Goal: Information Seeking & Learning: Learn about a topic

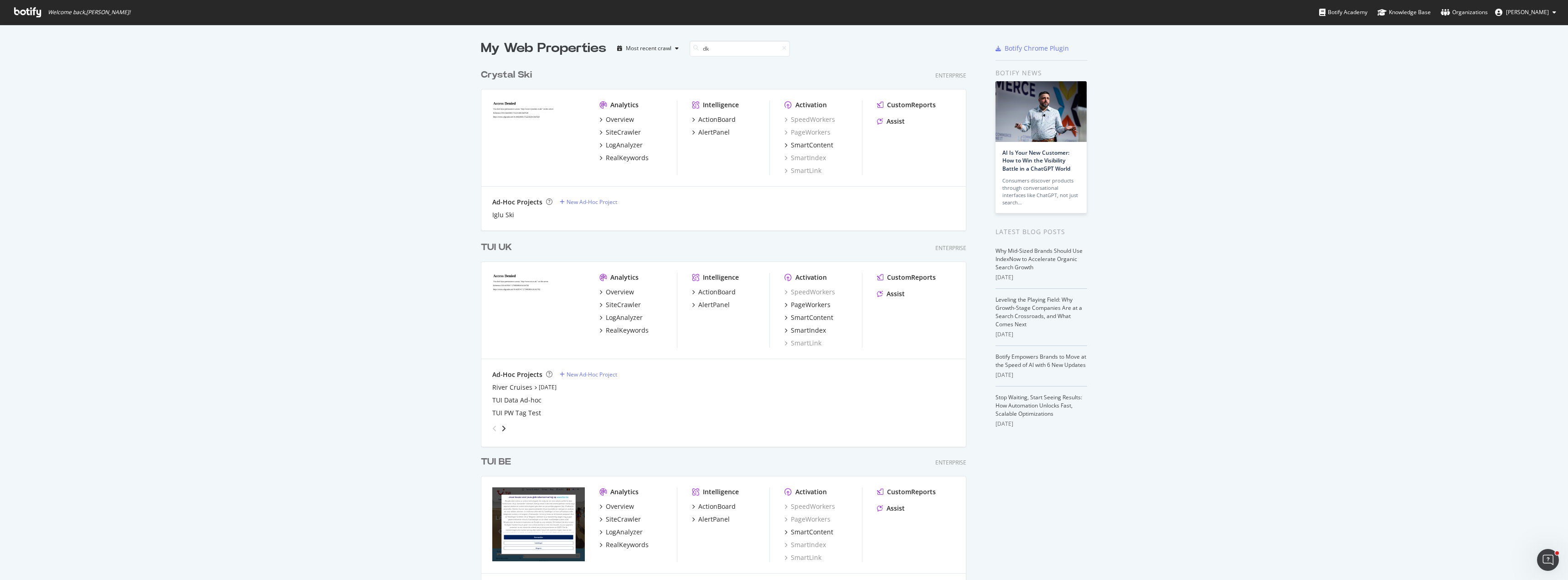
scroll to position [207, 486]
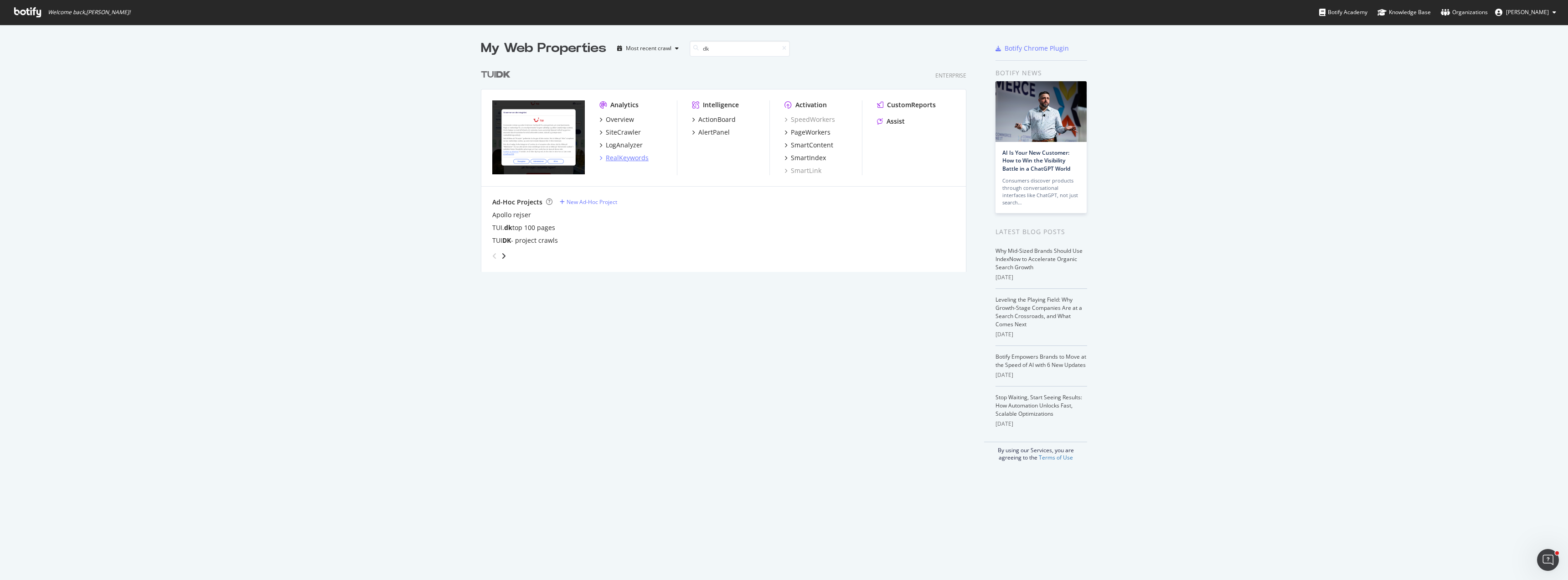
type input "dk"
click at [623, 158] on div "RealKeywords" at bounding box center [627, 158] width 43 height 9
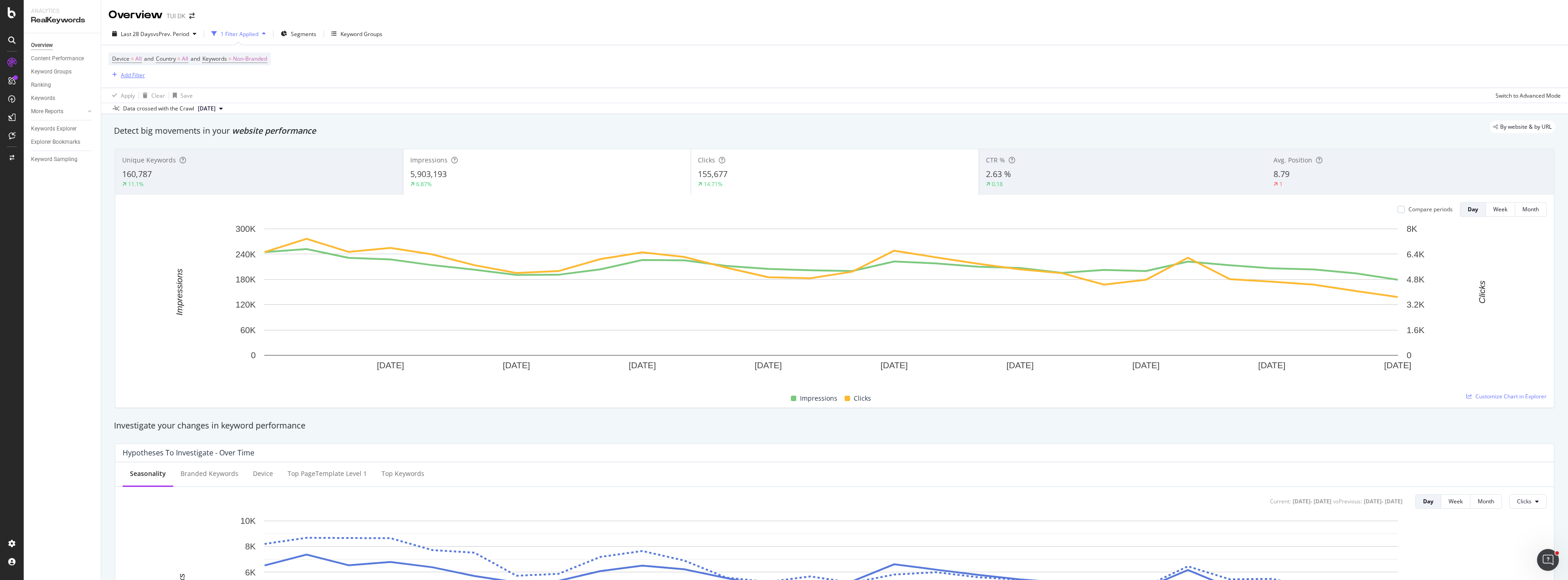
click at [131, 77] on div "Add Filter" at bounding box center [132, 75] width 24 height 8
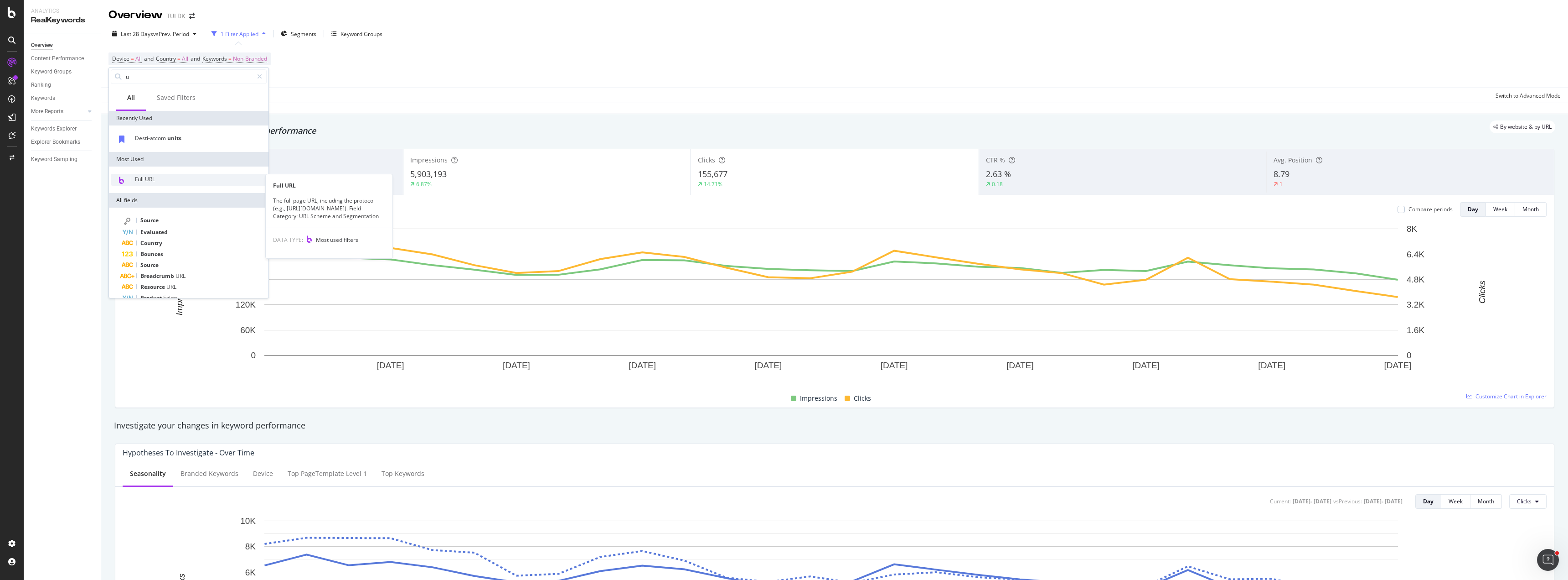
type input "u"
click at [147, 180] on span "Full URL" at bounding box center [145, 179] width 20 height 8
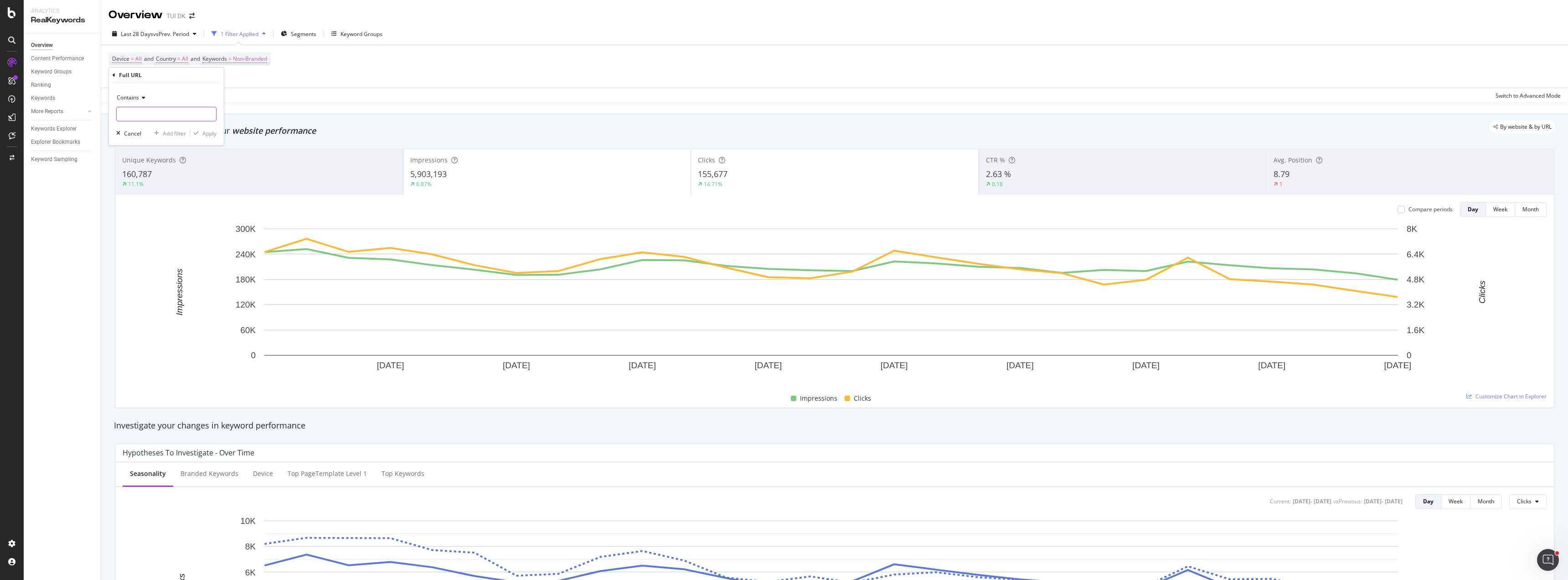
click at [136, 113] on input "text" at bounding box center [166, 113] width 99 height 14
paste input "[URL][DOMAIN_NAME]"
type input "[URL][DOMAIN_NAME]"
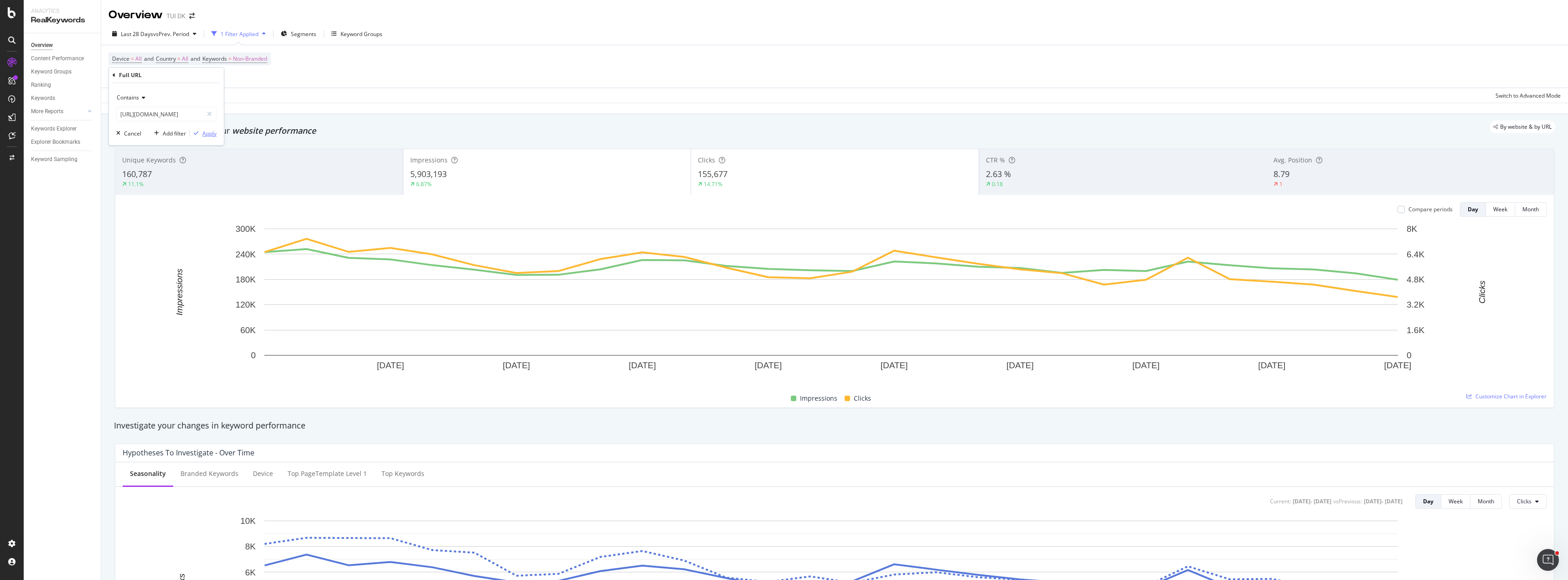
drag, startPoint x: 219, startPoint y: 135, endPoint x: 212, endPoint y: 135, distance: 7.0
click at [218, 135] on div "Contains [URL][DOMAIN_NAME] Cancel Add filter Apply" at bounding box center [166, 113] width 115 height 62
click at [211, 135] on div "Apply" at bounding box center [210, 133] width 14 height 8
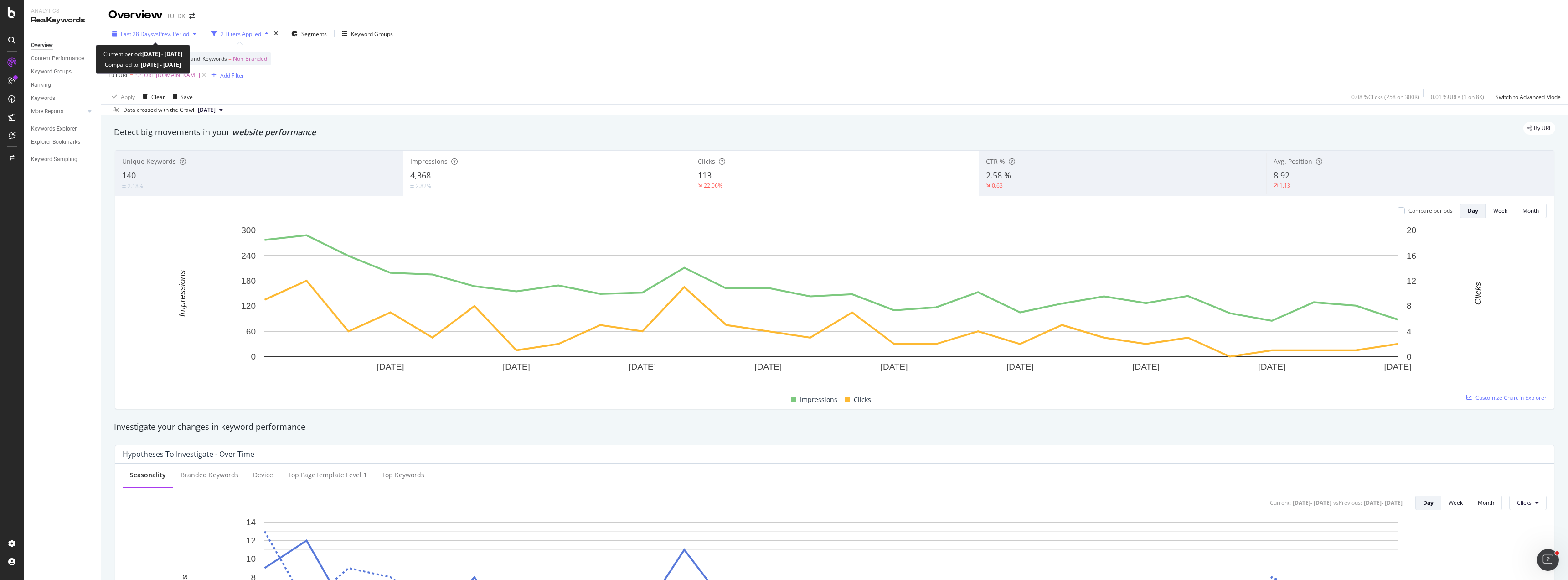
click at [196, 31] on icon "button" at bounding box center [195, 34] width 4 height 5
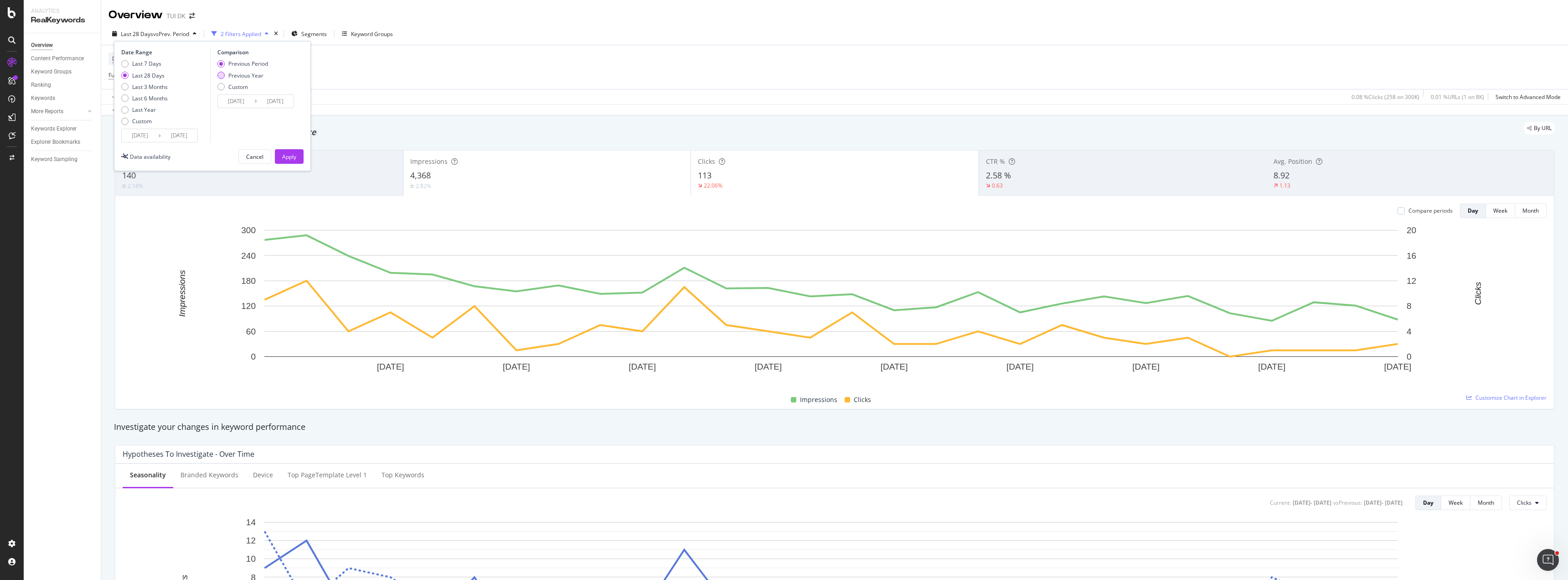
click at [247, 76] on div "Previous Year" at bounding box center [246, 75] width 35 height 8
type input "[DATE]"
click at [288, 157] on div "Apply" at bounding box center [289, 156] width 14 height 8
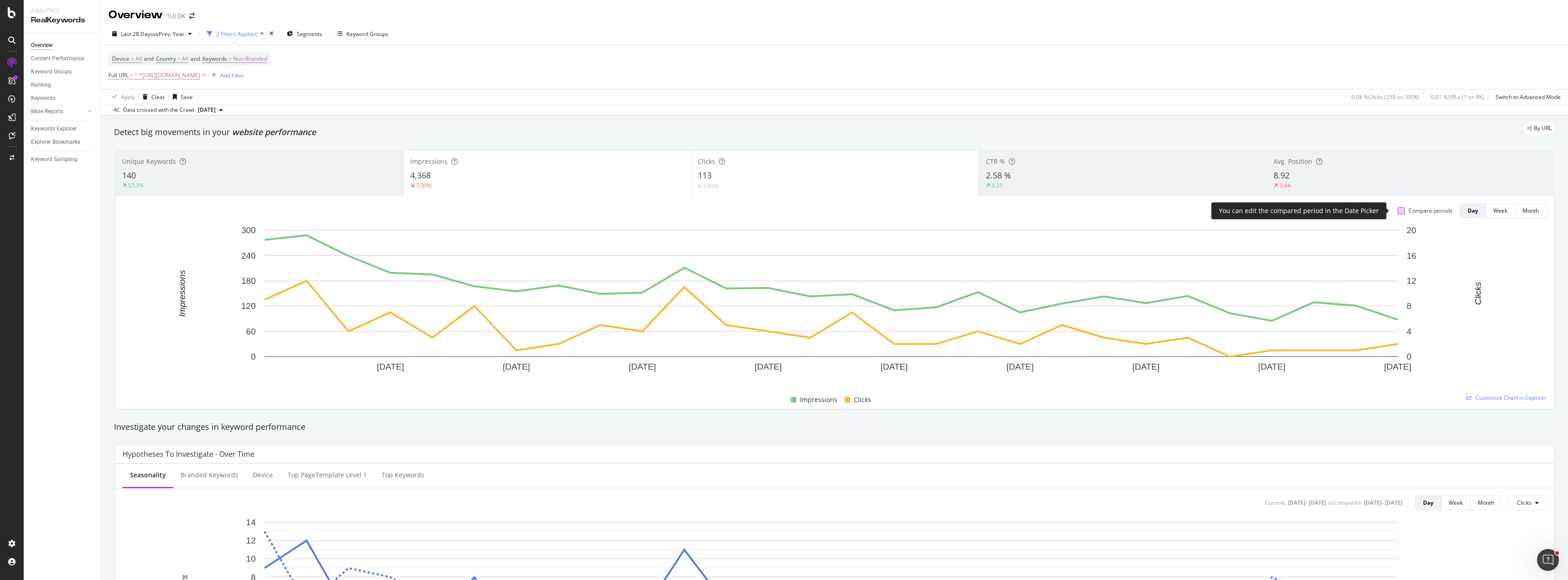
click at [1397, 212] on div at bounding box center [1401, 211] width 7 height 7
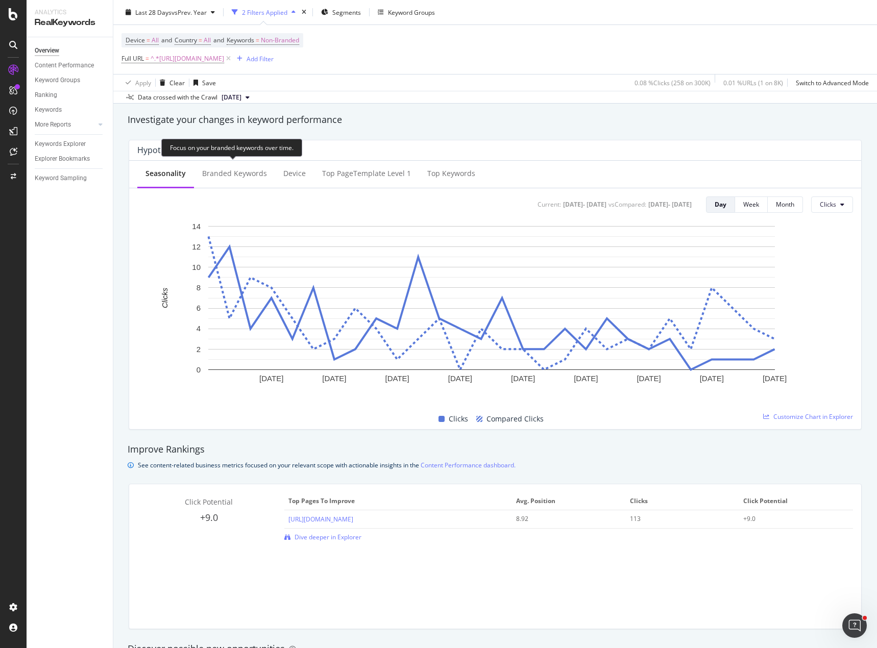
scroll to position [357, 0]
